Goal: Task Accomplishment & Management: Complete application form

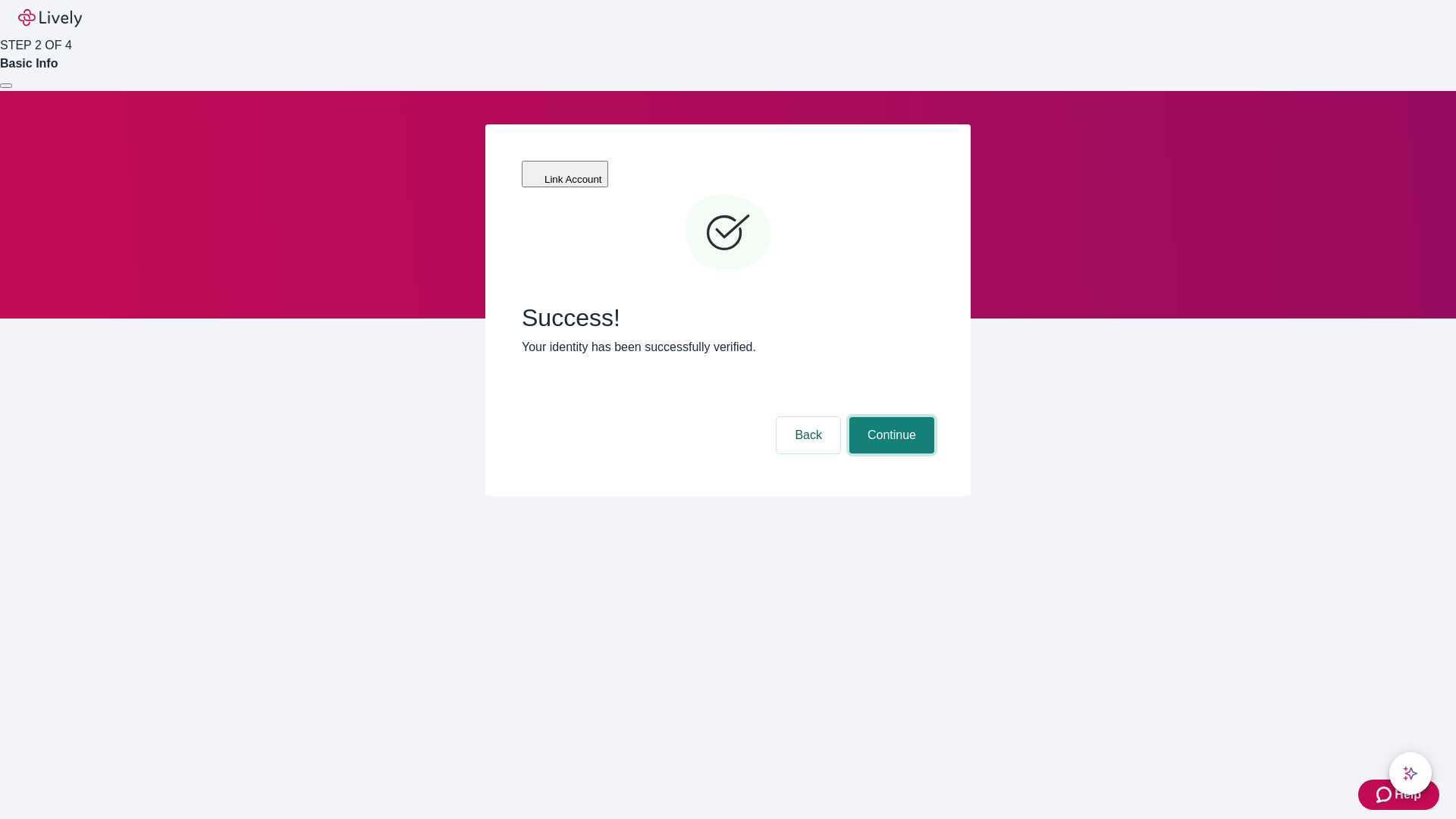
click at [890, 417] on button "Continue" at bounding box center [892, 435] width 85 height 36
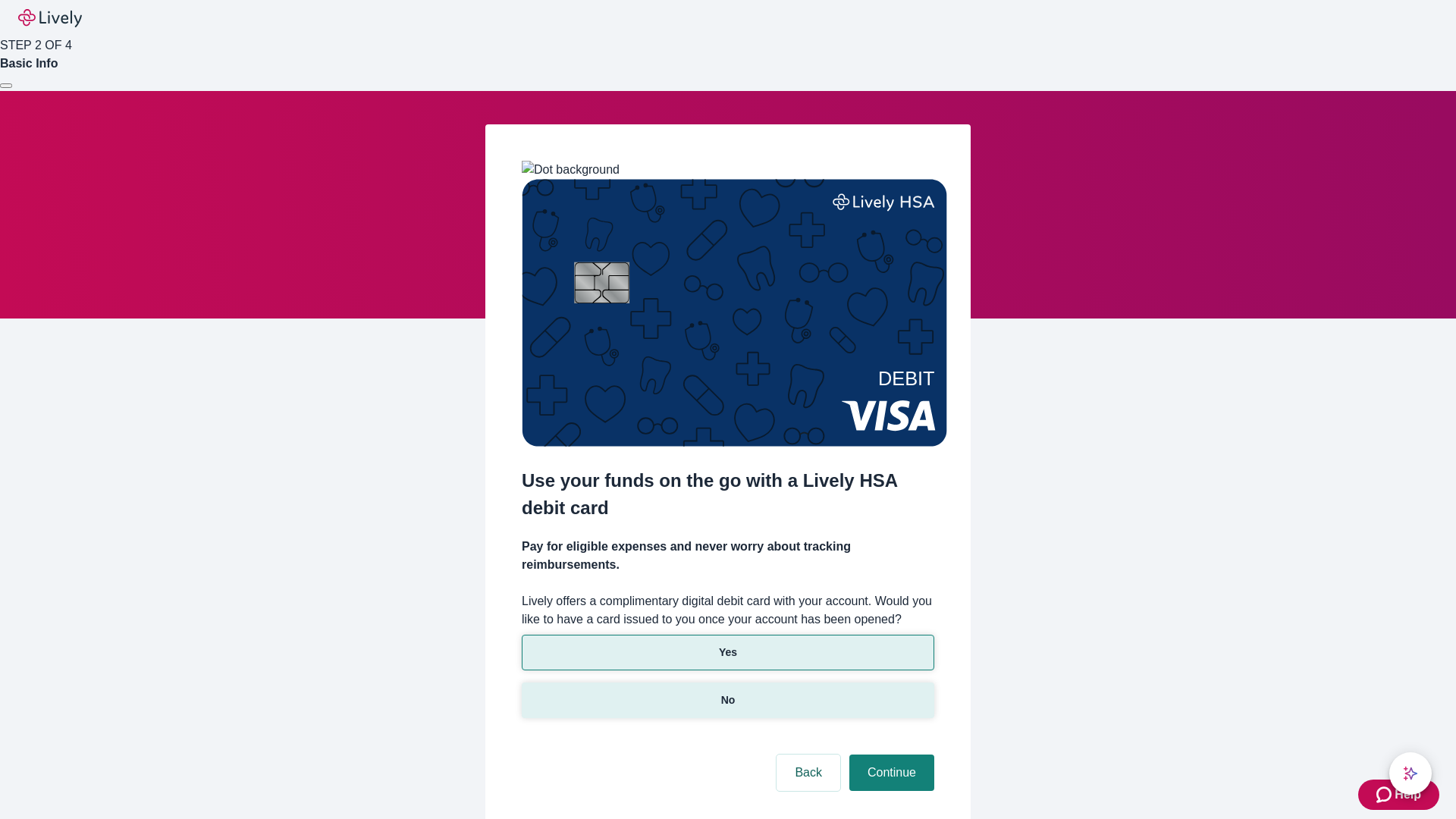
click at [727, 693] on p "No" at bounding box center [728, 700] width 15 height 16
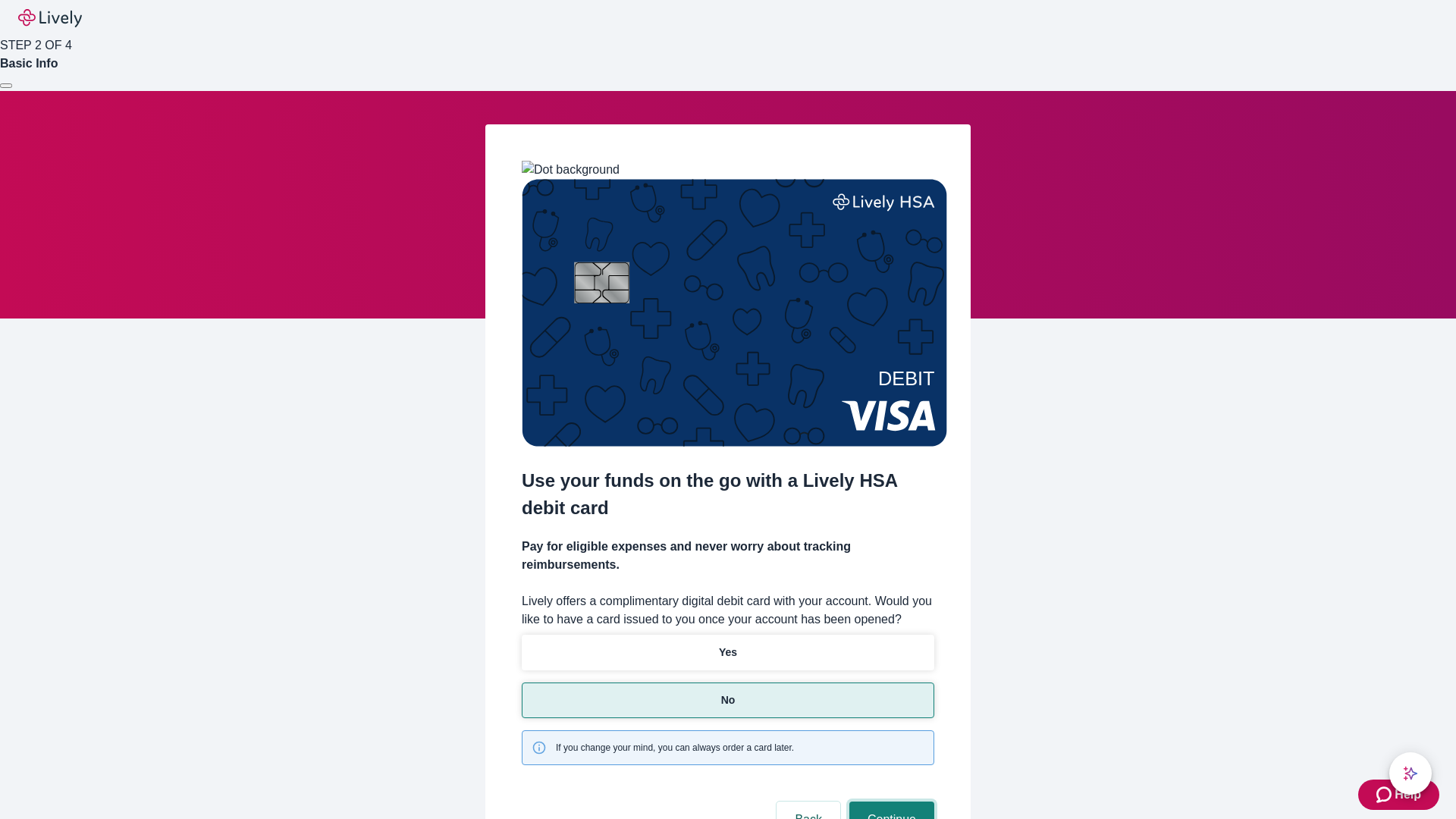
click at [890, 801] on button "Continue" at bounding box center [892, 819] width 85 height 36
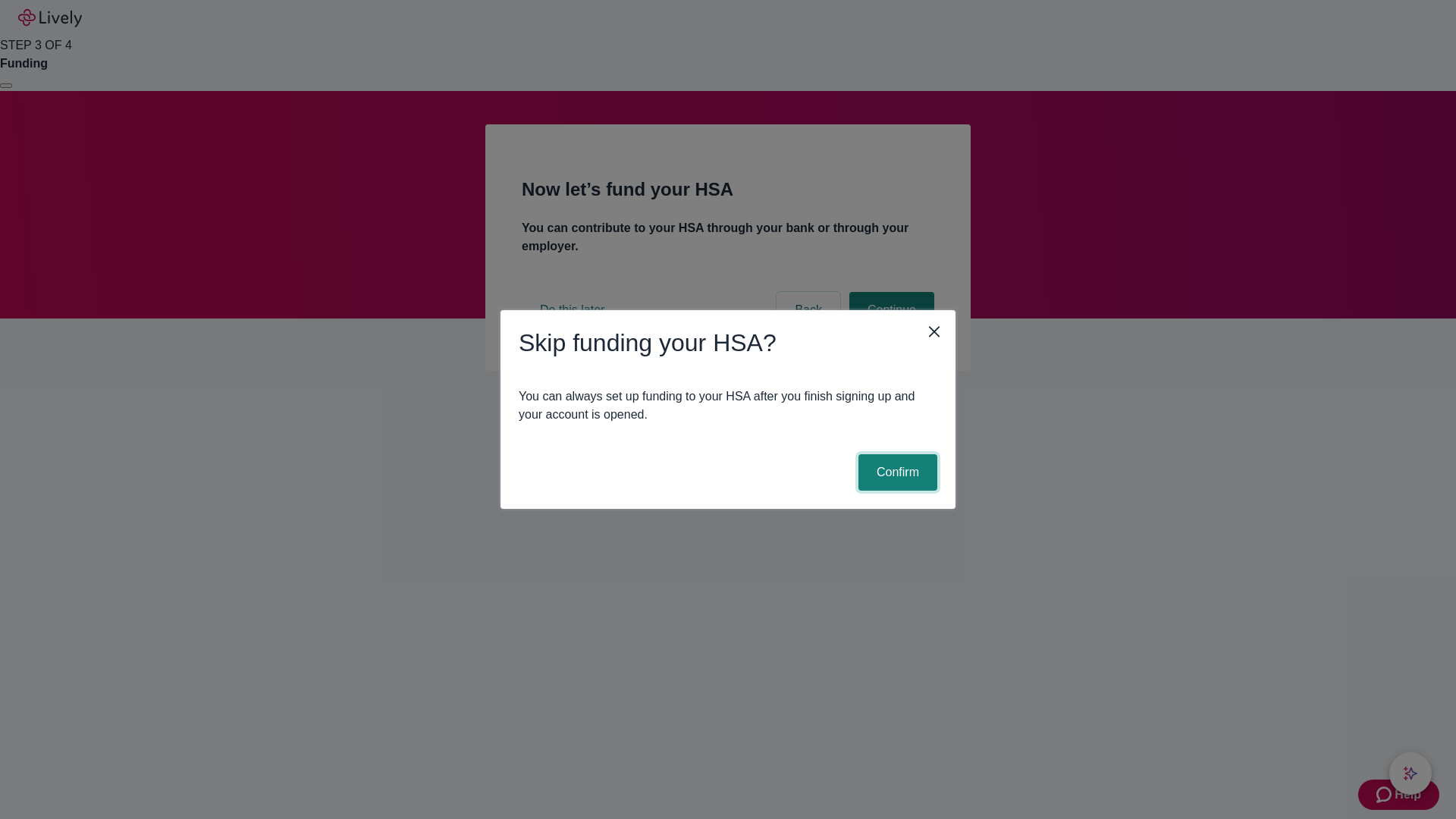
click at [896, 472] on button "Confirm" at bounding box center [898, 472] width 79 height 36
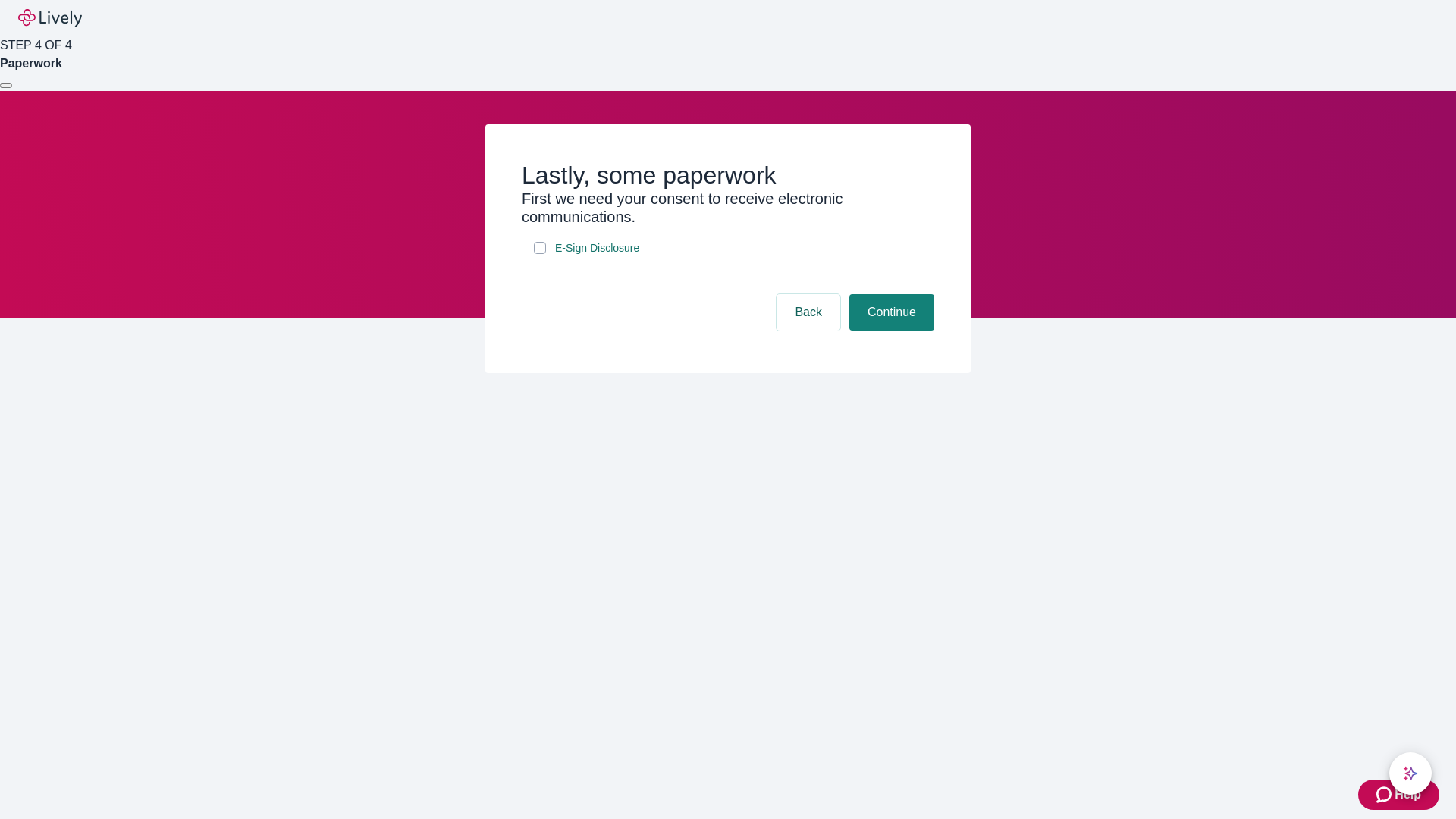
click at [540, 254] on input "E-Sign Disclosure" at bounding box center [540, 248] width 12 height 12
checkbox input "true"
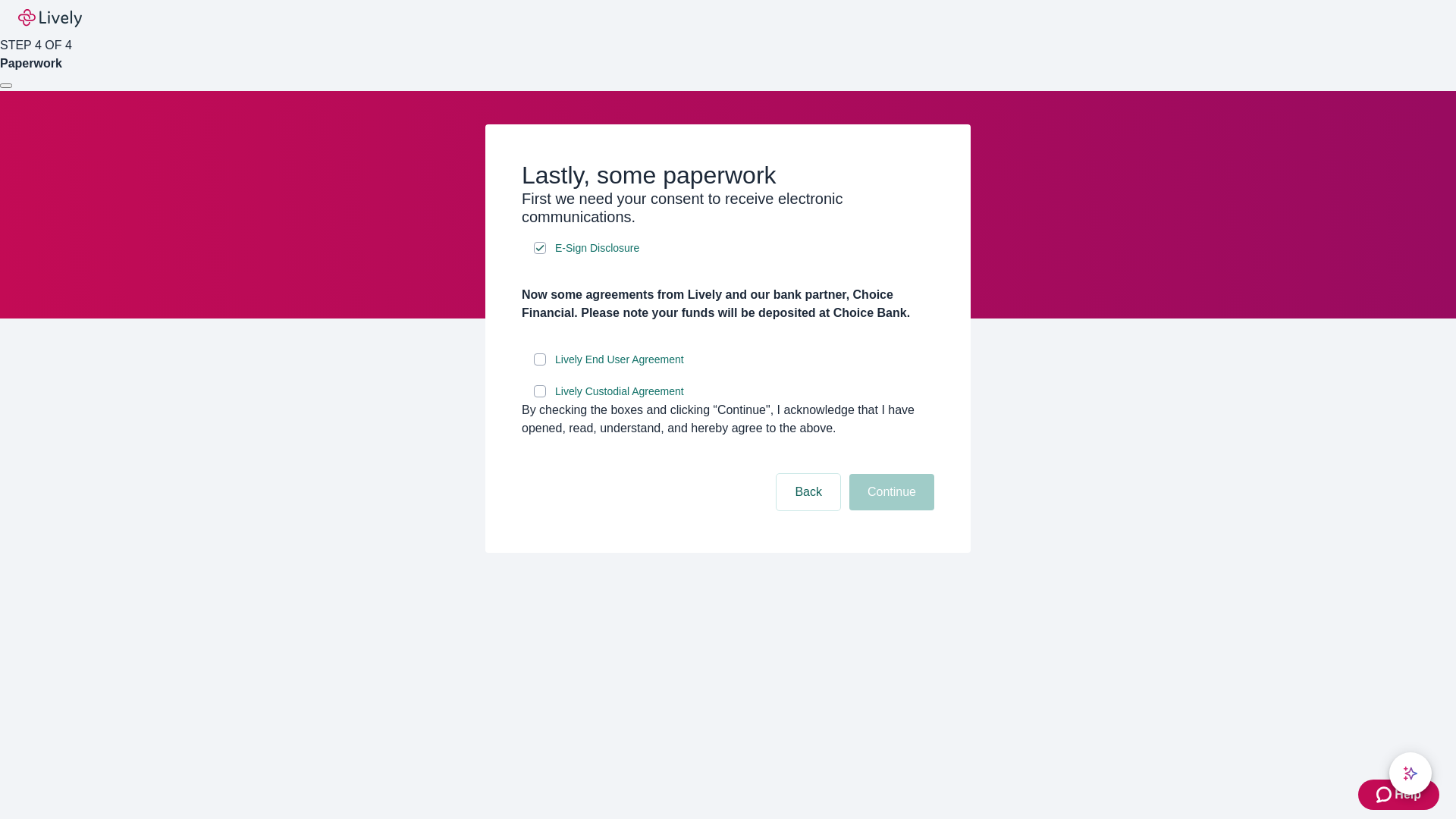
click at [540, 365] on input "Lively End User Agreement" at bounding box center [540, 360] width 12 height 12
checkbox input "true"
click at [540, 398] on input "Lively Custodial Agreement" at bounding box center [540, 391] width 12 height 12
checkbox input "true"
click at [890, 510] on button "Continue" at bounding box center [892, 492] width 85 height 36
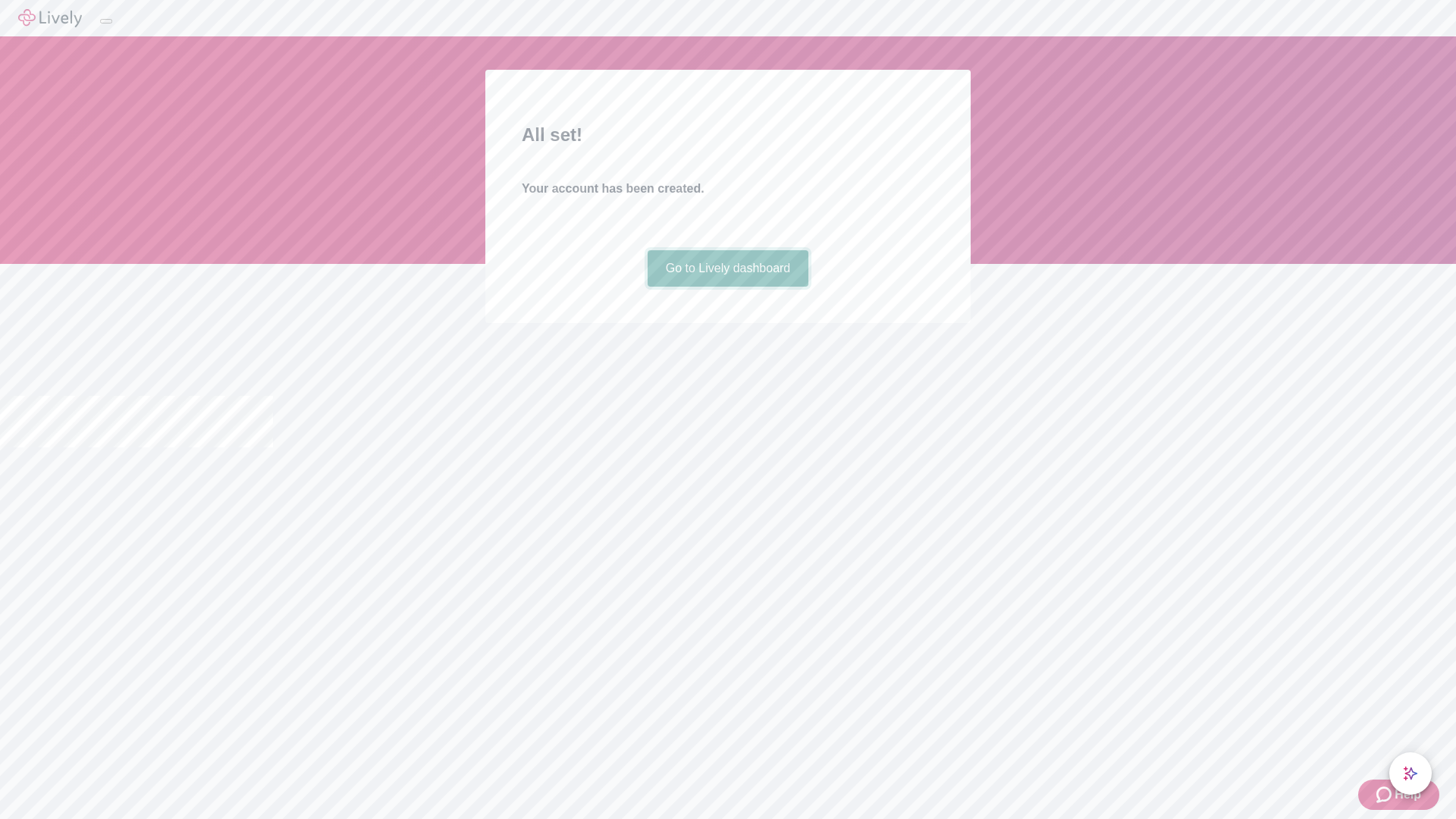
click at [727, 287] on link "Go to Lively dashboard" at bounding box center [728, 267] width 162 height 36
